Goal: Task Accomplishment & Management: Complete application form

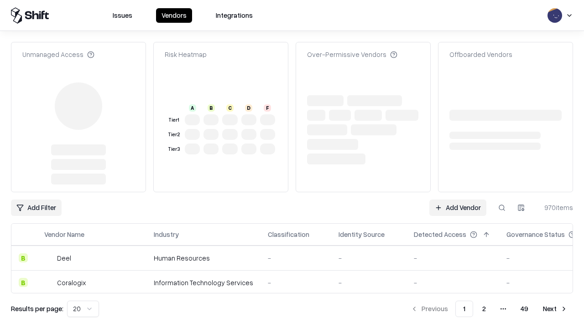
click at [458, 200] on link "Add Vendor" at bounding box center [457, 208] width 57 height 16
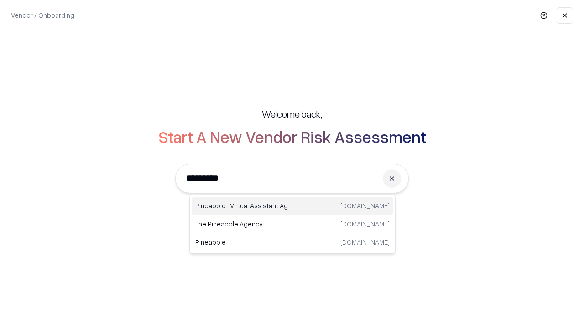
click at [292, 206] on div "Pineapple | Virtual Assistant Agency [DOMAIN_NAME]" at bounding box center [293, 206] width 202 height 18
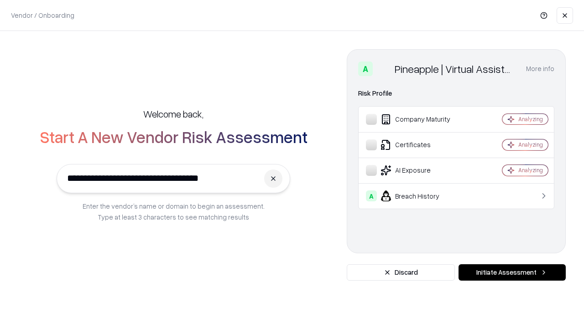
type input "**********"
click at [512, 273] on button "Initiate Assessment" at bounding box center [512, 273] width 107 height 16
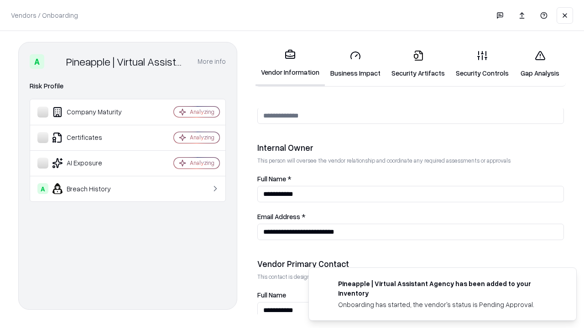
scroll to position [473, 0]
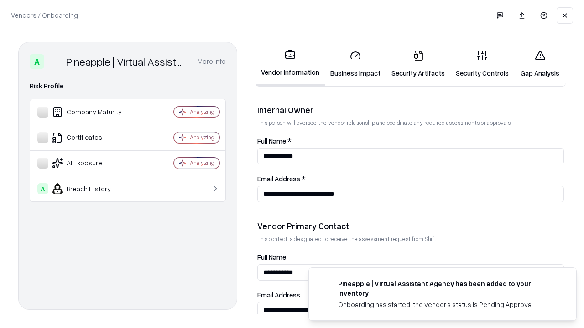
click at [418, 64] on link "Security Artifacts" at bounding box center [418, 64] width 64 height 42
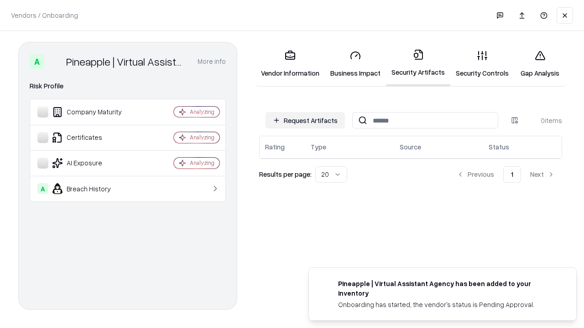
click at [305, 120] on button "Request Artifacts" at bounding box center [305, 120] width 79 height 16
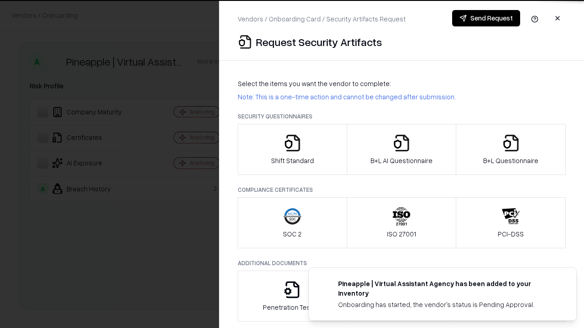
click at [511, 150] on icon "button" at bounding box center [511, 143] width 18 height 18
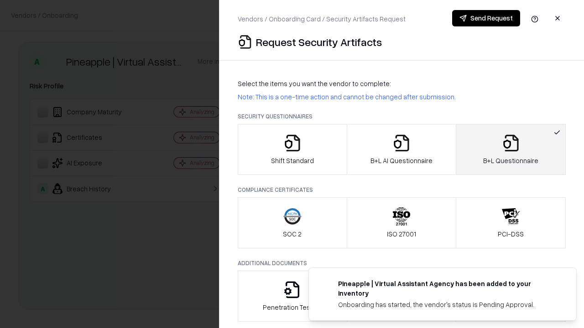
click at [401, 150] on icon "button" at bounding box center [401, 143] width 18 height 18
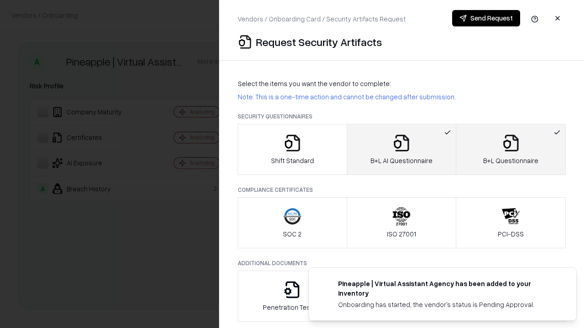
click at [486, 18] on button "Send Request" at bounding box center [486, 18] width 68 height 16
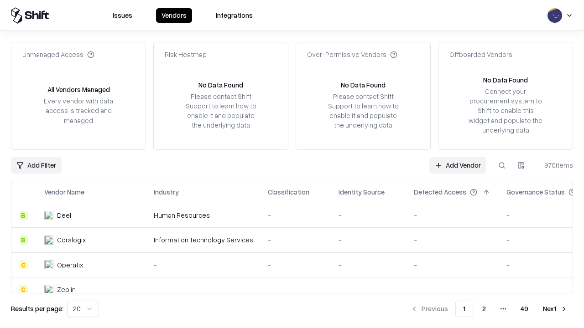
click at [502, 165] on button at bounding box center [502, 165] width 16 height 16
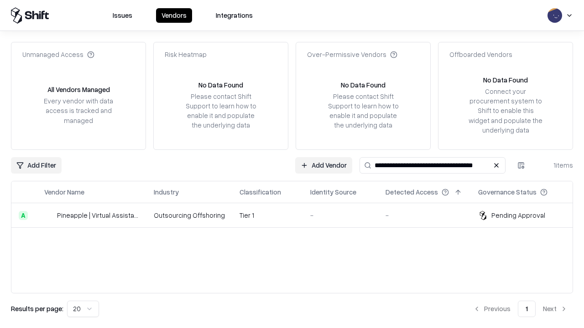
type input "**********"
click at [297, 215] on td "Tier 1" at bounding box center [267, 215] width 71 height 25
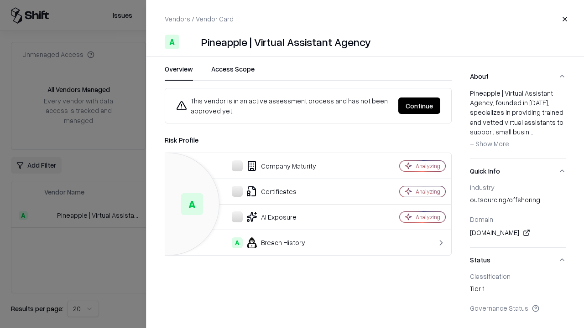
click at [419, 106] on button "Continue" at bounding box center [419, 106] width 42 height 16
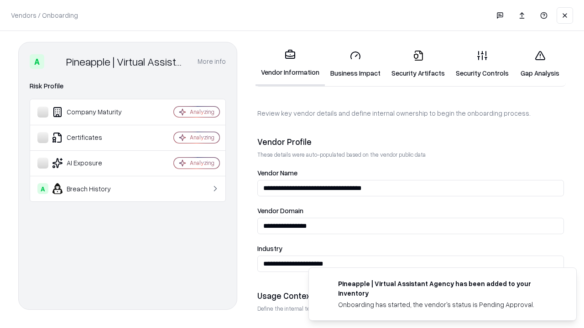
click at [418, 64] on link "Security Artifacts" at bounding box center [418, 64] width 64 height 42
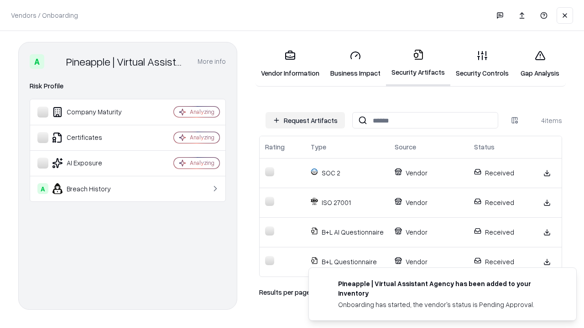
click at [540, 64] on link "Gap Analysis" at bounding box center [540, 64] width 52 height 42
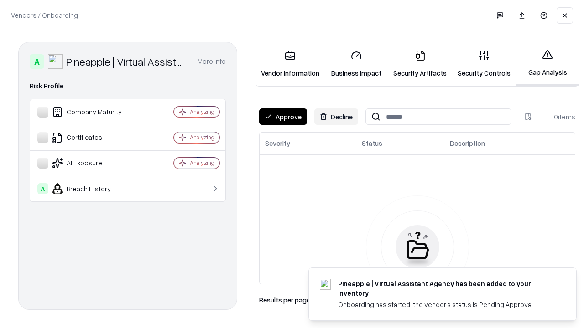
click at [283, 117] on button "Approve" at bounding box center [283, 117] width 48 height 16
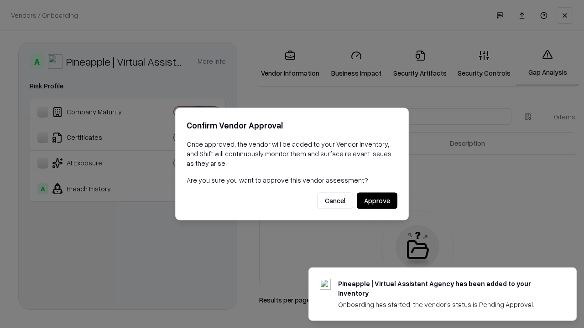
click at [377, 201] on button "Approve" at bounding box center [377, 201] width 41 height 16
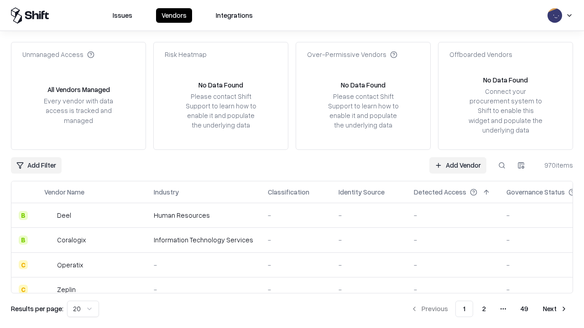
type input "**********"
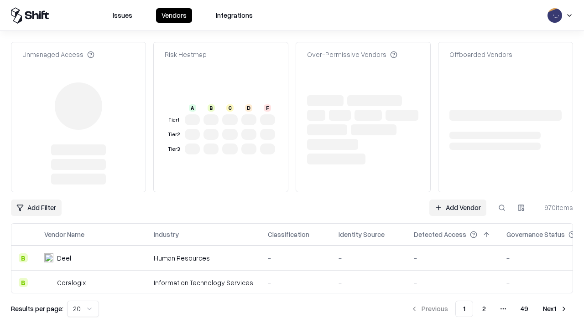
click at [458, 200] on link "Add Vendor" at bounding box center [457, 208] width 57 height 16
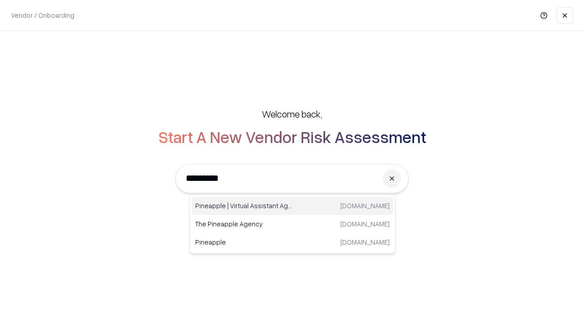
click at [292, 206] on div "Pineapple | Virtual Assistant Agency [DOMAIN_NAME]" at bounding box center [293, 206] width 202 height 18
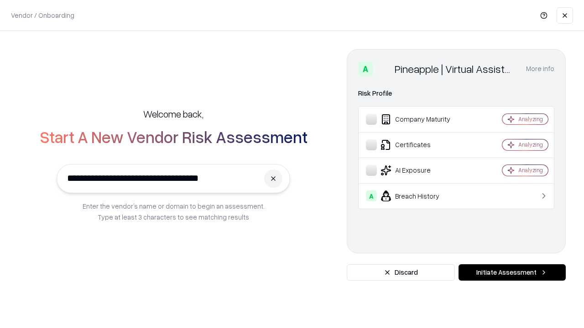
type input "**********"
click at [512, 273] on button "Initiate Assessment" at bounding box center [512, 273] width 107 height 16
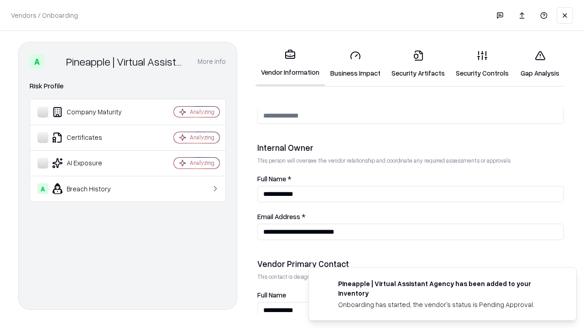
scroll to position [473, 0]
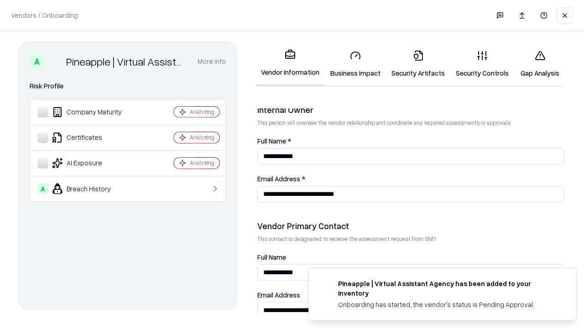
click at [540, 64] on link "Gap Analysis" at bounding box center [540, 64] width 52 height 42
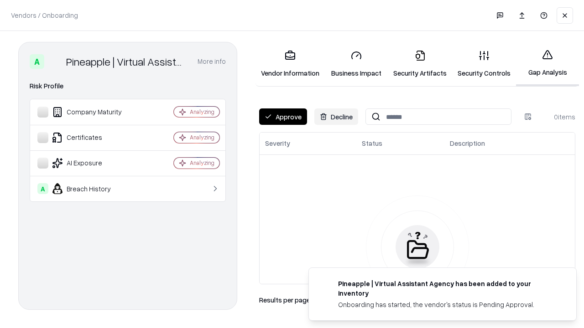
click at [283, 117] on button "Approve" at bounding box center [283, 117] width 48 height 16
